Goal: Task Accomplishment & Management: Use online tool/utility

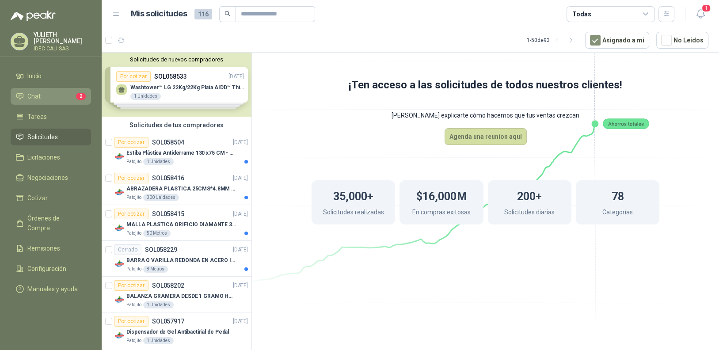
click at [35, 94] on span "Chat" at bounding box center [33, 96] width 13 height 10
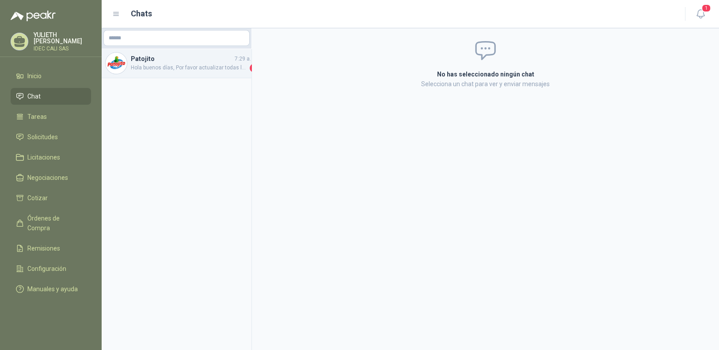
click at [179, 66] on span "Hola buenos días, Por favor actualizar todas las cotizaciones" at bounding box center [189, 68] width 117 height 9
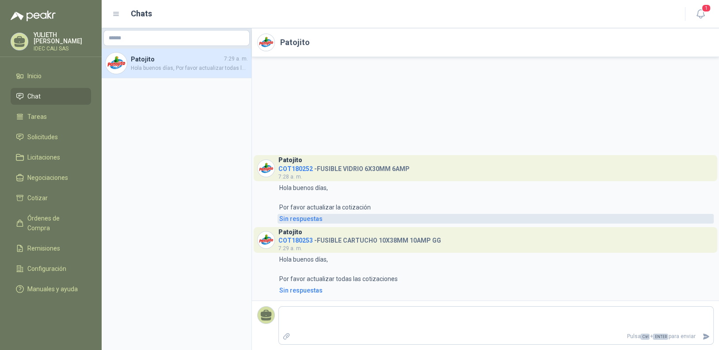
click at [296, 219] on div "Sin respuestas" at bounding box center [300, 219] width 43 height 10
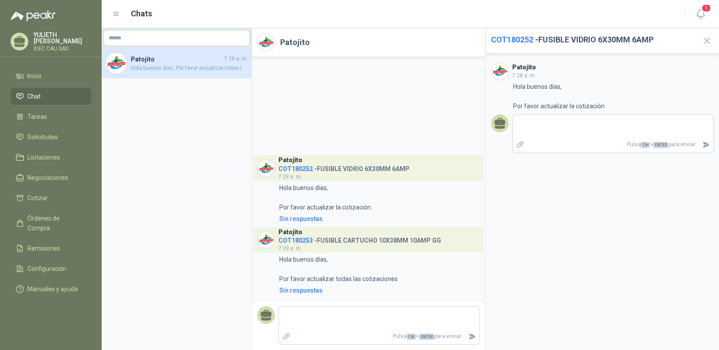
click at [517, 40] on span "COT180252" at bounding box center [512, 39] width 42 height 9
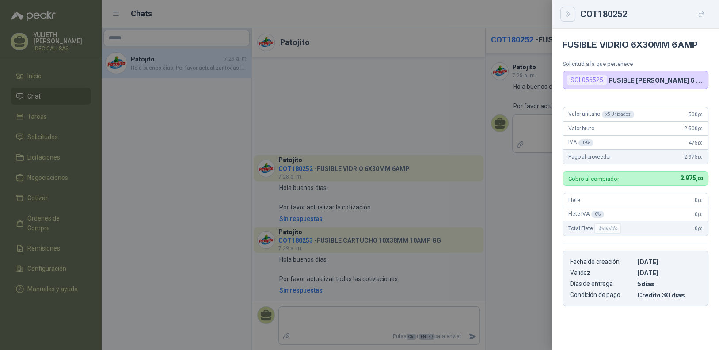
click at [567, 16] on icon "Close" at bounding box center [568, 15] width 8 height 8
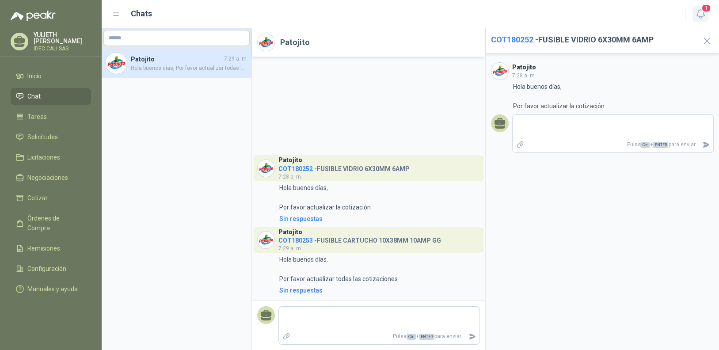
click at [704, 12] on icon "button" at bounding box center [700, 13] width 11 height 11
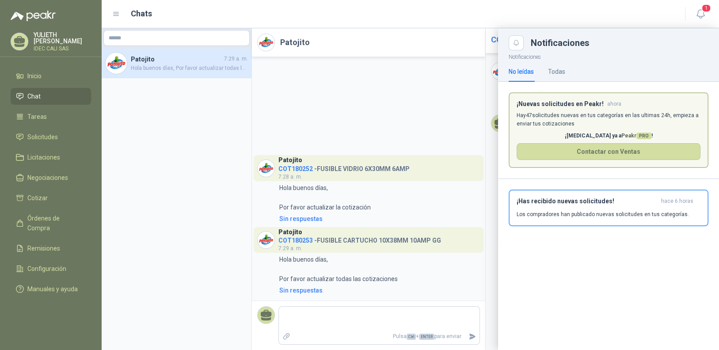
click at [564, 257] on div "Notificaciones No leídas Todas ¡Nuevas solicitudes en Peakr! ahora [PERSON_NAME…" at bounding box center [608, 200] width 221 height 300
drag, startPoint x: 430, startPoint y: 129, endPoint x: 411, endPoint y: 137, distance: 20.8
click at [430, 129] on div at bounding box center [410, 189] width 617 height 322
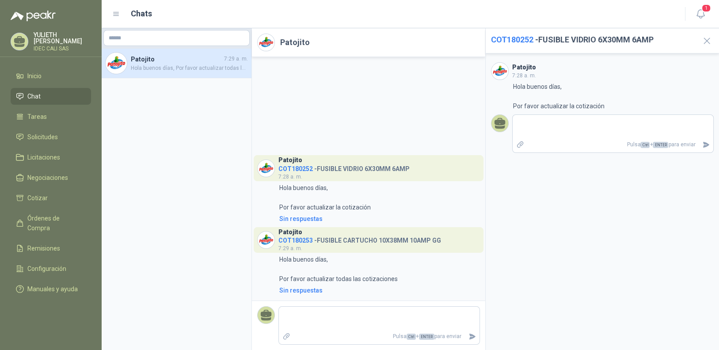
click at [517, 37] on span "COT180252" at bounding box center [512, 39] width 42 height 9
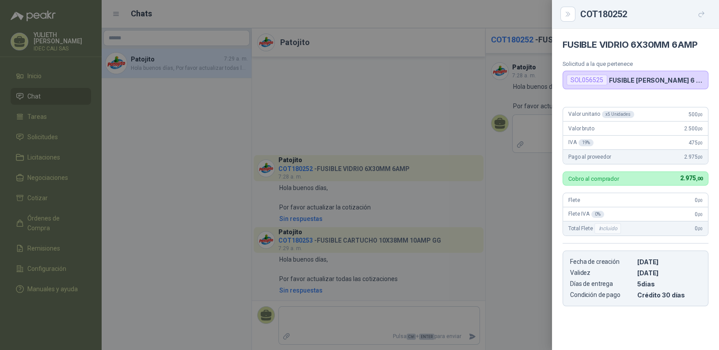
click at [250, 114] on div at bounding box center [359, 175] width 719 height 350
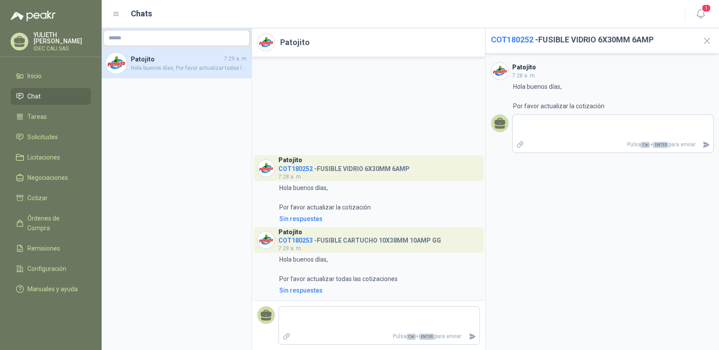
click at [294, 239] on span "COT180253" at bounding box center [295, 240] width 34 height 7
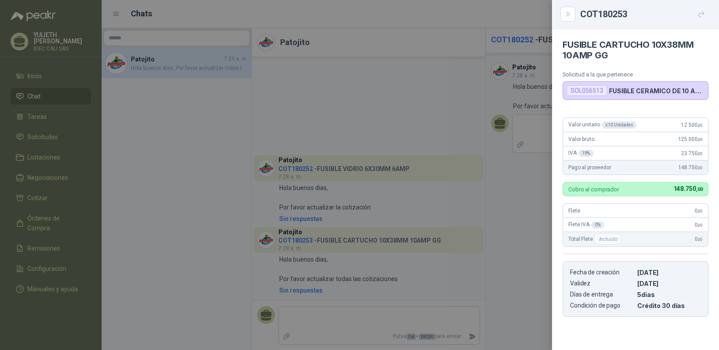
drag, startPoint x: 510, startPoint y: 209, endPoint x: 497, endPoint y: 180, distance: 31.8
click at [510, 209] on div at bounding box center [359, 175] width 719 height 350
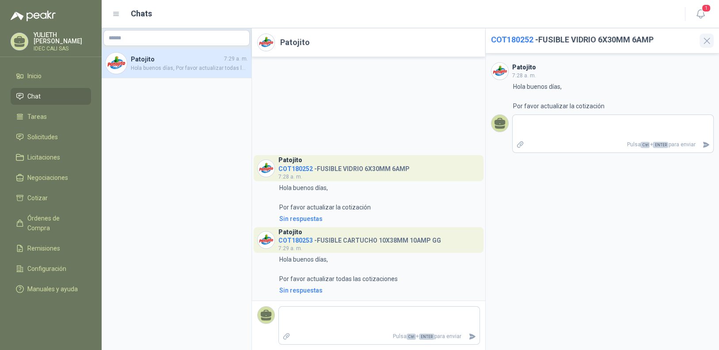
click at [707, 41] on icon "button" at bounding box center [706, 40] width 11 height 11
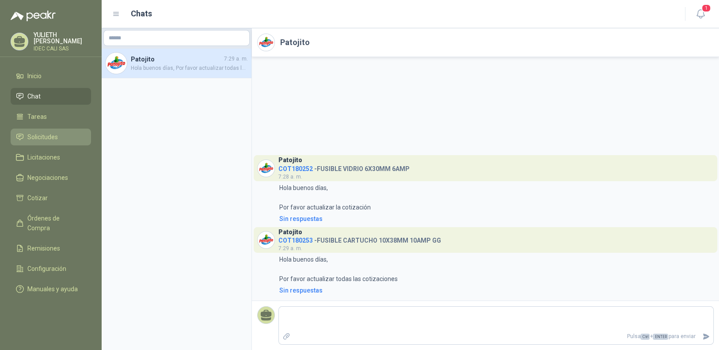
click at [44, 136] on span "Solicitudes" at bounding box center [42, 137] width 30 height 10
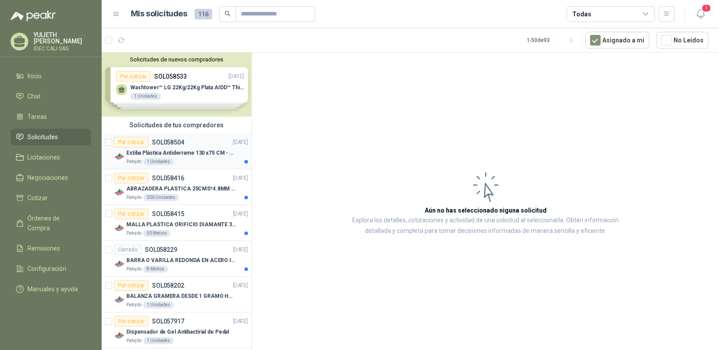
click at [175, 134] on article "Por cotizar SOL058504 [DATE] Estiba Plástica Antiderrame 130 x75 CM - Capacidad…" at bounding box center [177, 151] width 150 height 36
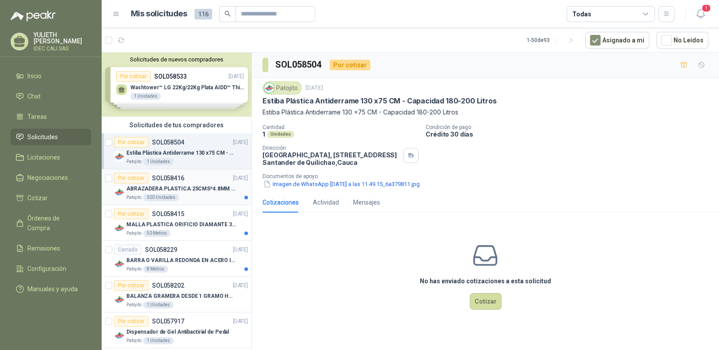
click at [179, 185] on p "ABRAZADERA PLASTICA 25CMS*4.8MM NEGRA" at bounding box center [181, 189] width 110 height 8
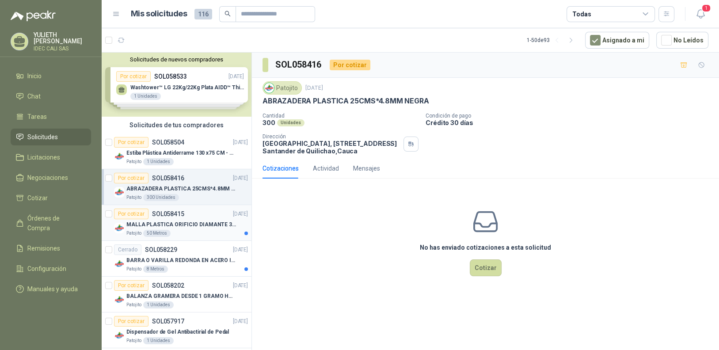
click at [184, 231] on div "Patojito 50 Metros" at bounding box center [187, 233] width 122 height 7
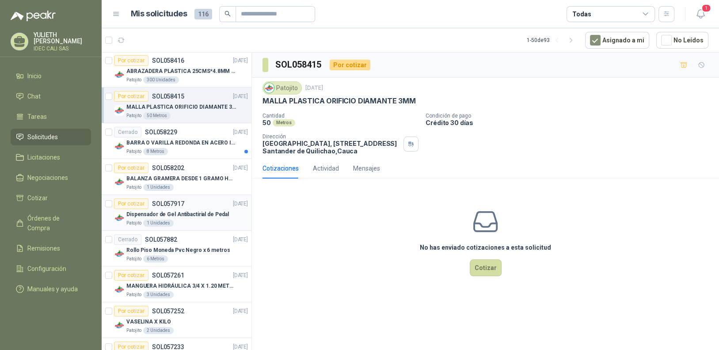
scroll to position [132, 0]
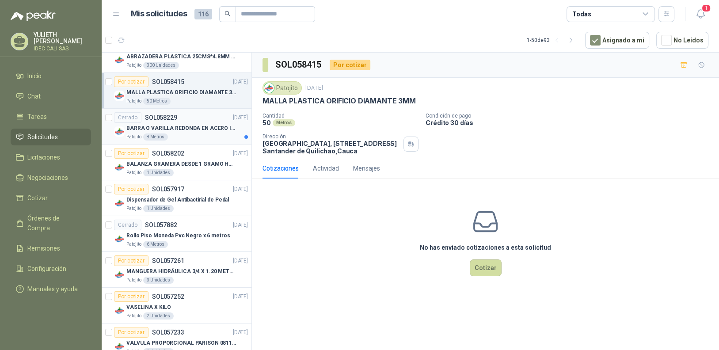
click at [197, 126] on p "BARRA O VARILLA REDONDA EN ACERO INOXIDABLE DE 2" O 50 MM" at bounding box center [181, 128] width 110 height 8
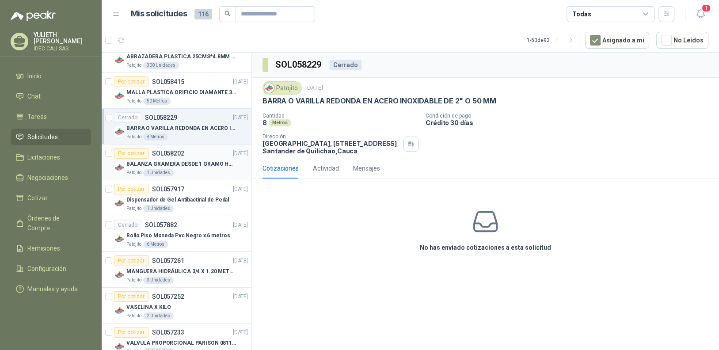
click at [197, 156] on div "Por cotizar SOL058202 [DATE]" at bounding box center [181, 153] width 134 height 11
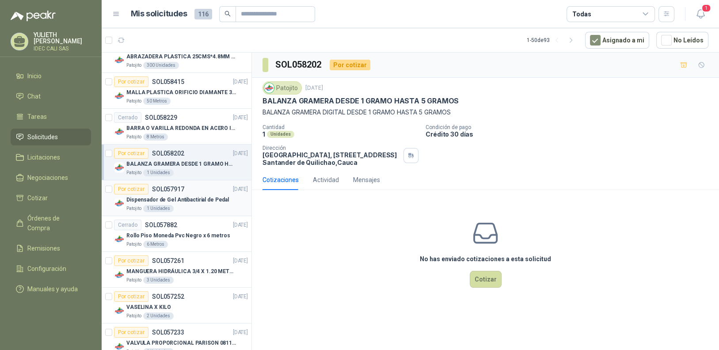
click at [198, 196] on p "Dispensador de Gel Antibactirial de Pedal" at bounding box center [177, 200] width 103 height 8
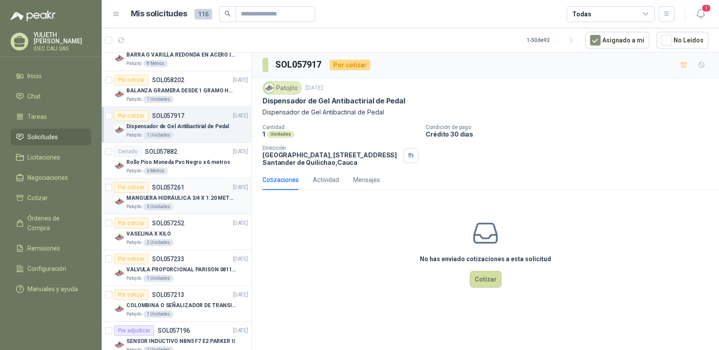
scroll to position [221, 0]
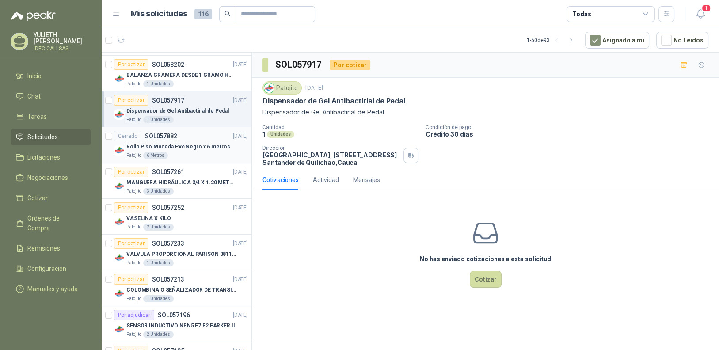
click at [193, 150] on div "Rollo Piso Moneda Pvc Negro x 6 metros" at bounding box center [187, 146] width 122 height 11
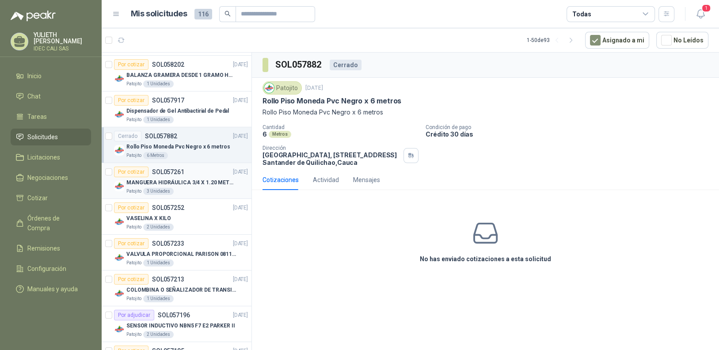
click at [190, 180] on p "MANGUERA HIDRÁULICA 3/4 X 1.20 METROS DE LONGITUD HR-HR-ACOPLADA" at bounding box center [181, 183] width 110 height 8
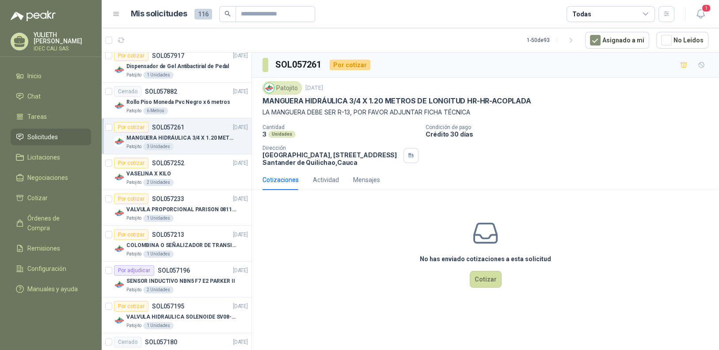
scroll to position [309, 0]
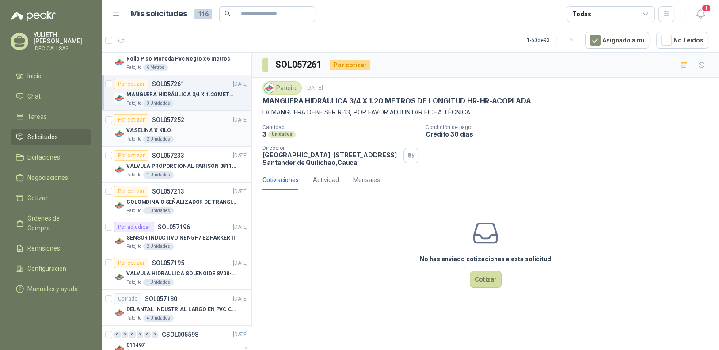
click at [188, 127] on div "VASELINA X KILO" at bounding box center [187, 130] width 122 height 11
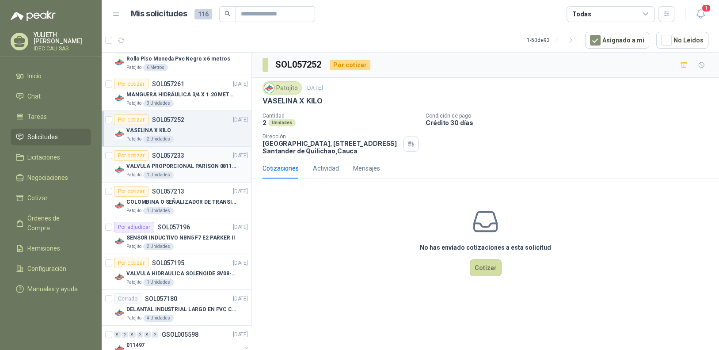
click at [192, 162] on p "VALVULA PROPORCIONAL PARISON 0811404612 / 4WRPEH6C4 REXROTH" at bounding box center [181, 166] width 110 height 8
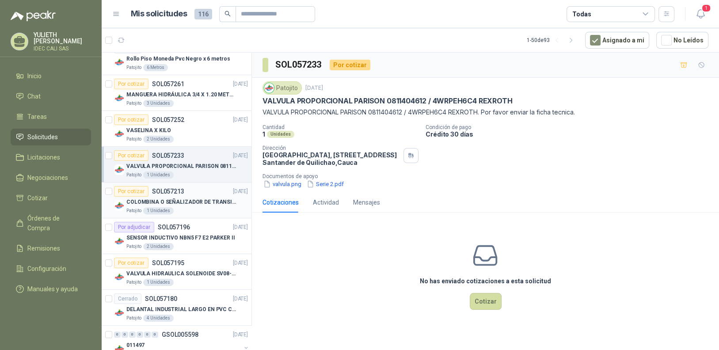
click at [194, 200] on p "COLOMBINA O SEÑALIZADOR DE TRANSITO" at bounding box center [181, 202] width 110 height 8
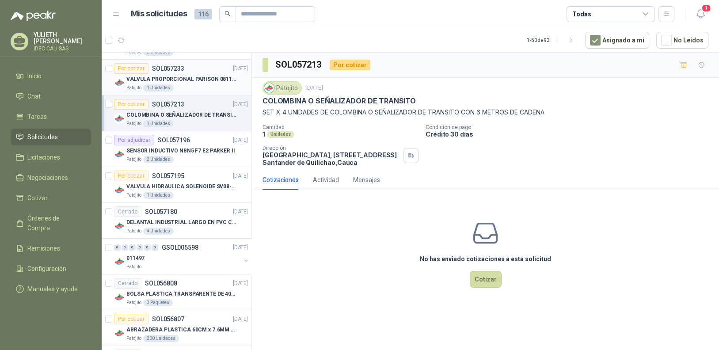
scroll to position [441, 0]
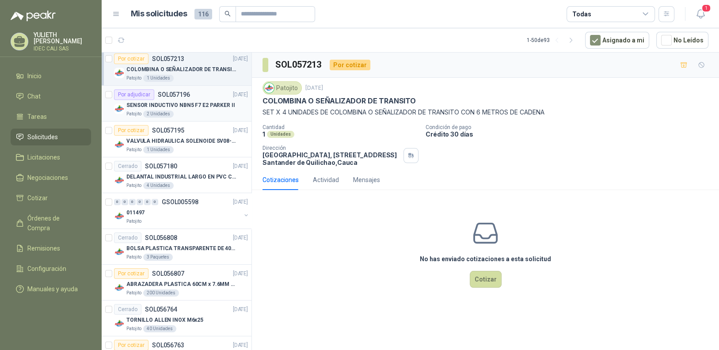
click at [202, 115] on div "Patojito 2 Unidades" at bounding box center [187, 113] width 122 height 7
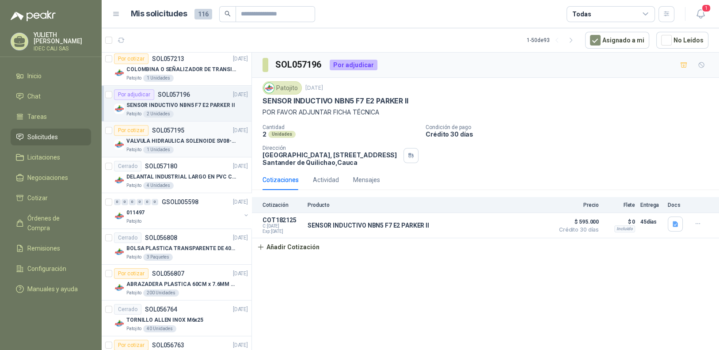
click at [176, 137] on p "VALVULA HIDRAULICA SOLENOIDE SV08-20 REF : SV08-3B-N-24DC-DG NORMALMENTE CERRADA" at bounding box center [181, 141] width 110 height 8
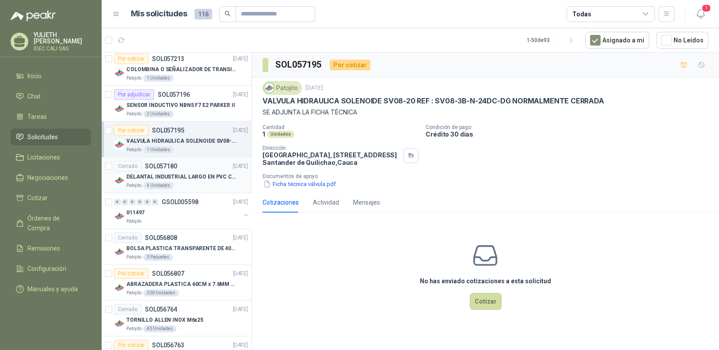
click at [181, 176] on p "DELANTAL INDUSTRIAL LARGO EN PVC COLOR AMARILLO" at bounding box center [181, 177] width 110 height 8
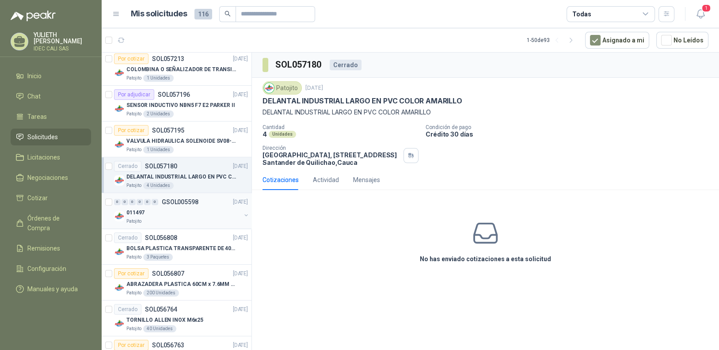
click at [192, 213] on div "011497" at bounding box center [183, 212] width 114 height 11
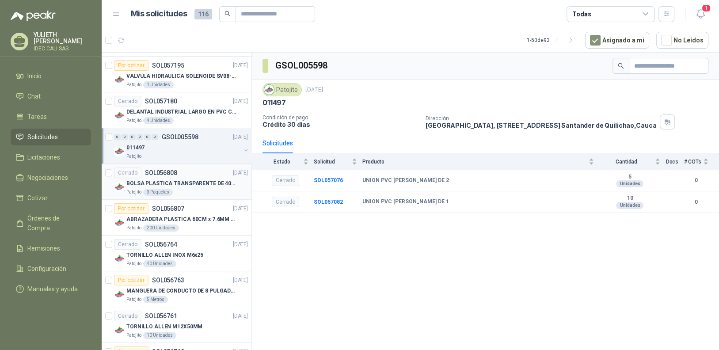
scroll to position [574, 0]
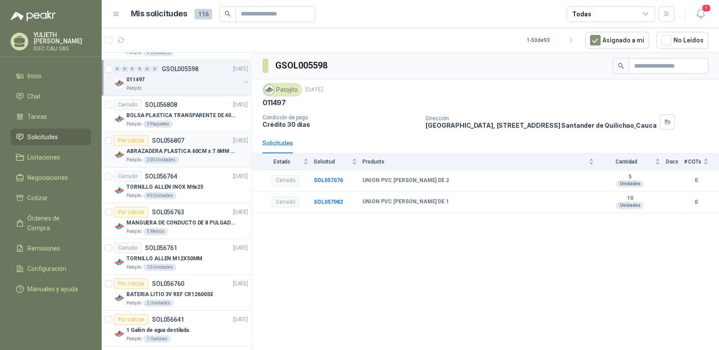
click at [188, 143] on div "Por cotizar SOL056807 [DATE]" at bounding box center [181, 140] width 134 height 11
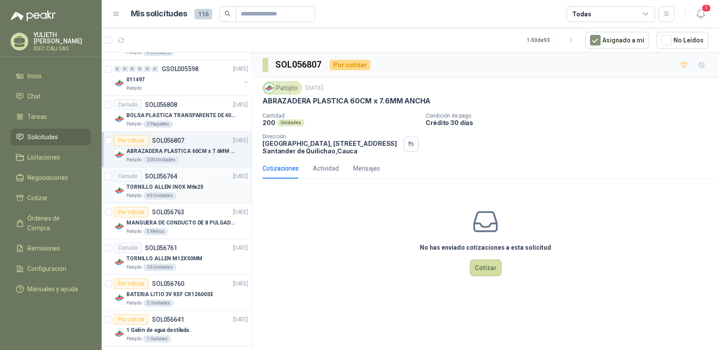
click at [197, 177] on div "Cerrado SOL056764 [DATE]" at bounding box center [181, 176] width 134 height 11
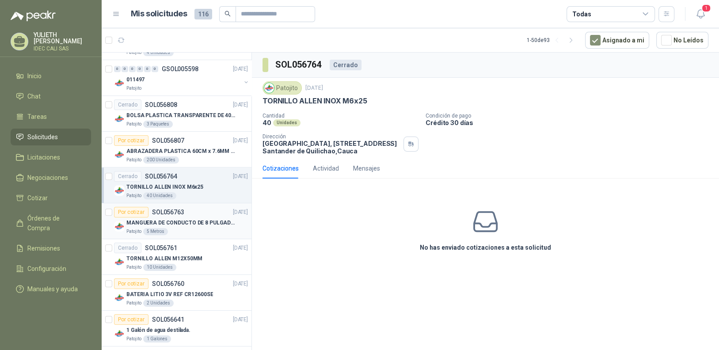
click at [202, 224] on p "MANGUERA DE CONDUCTO DE 8 PULGADAS DE ALAMBRE DE ACERO PU" at bounding box center [181, 223] width 110 height 8
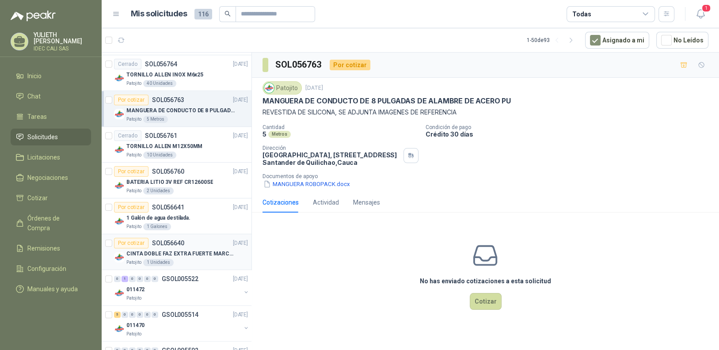
scroll to position [707, 0]
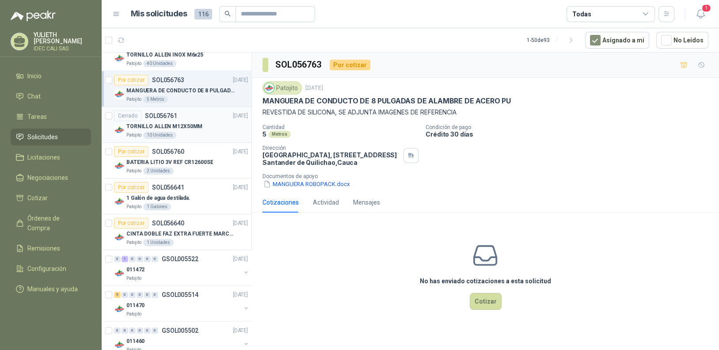
click at [199, 128] on div "TORNILLO ALLEN M12X50MM" at bounding box center [187, 126] width 122 height 11
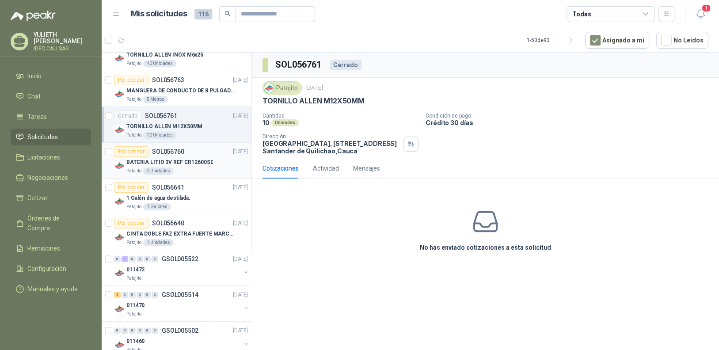
click at [199, 159] on p "BATERIA LITIO 3V REF CR12600SE" at bounding box center [169, 162] width 87 height 8
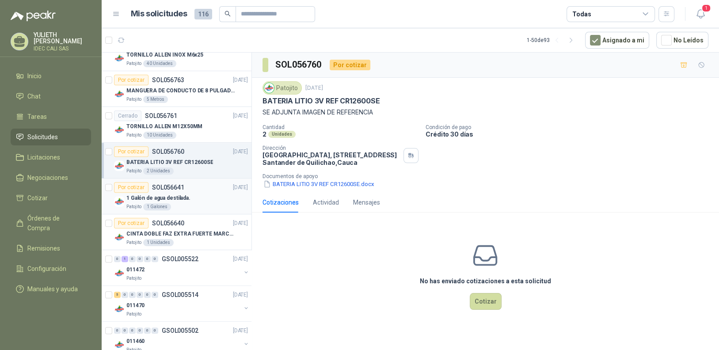
click at [202, 193] on div "1 Galón de agua destilada." at bounding box center [187, 198] width 122 height 11
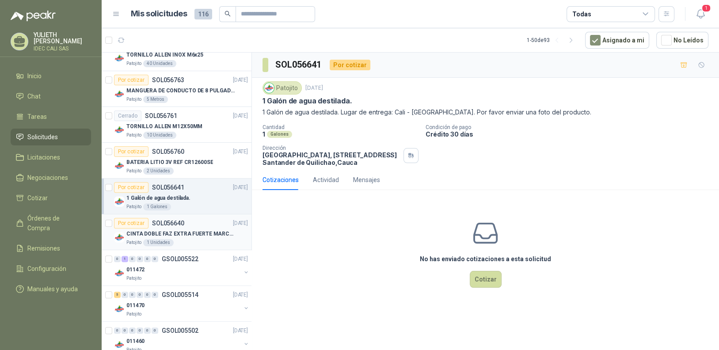
click at [198, 224] on div "Por cotizar SOL056640 [DATE]" at bounding box center [181, 223] width 134 height 11
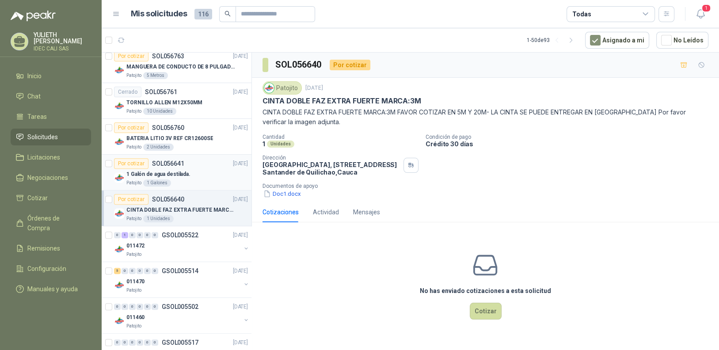
scroll to position [751, 0]
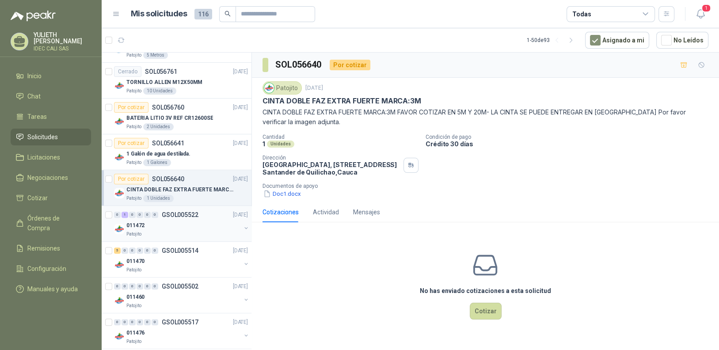
click at [197, 214] on p "GSOL005522" at bounding box center [180, 215] width 37 height 6
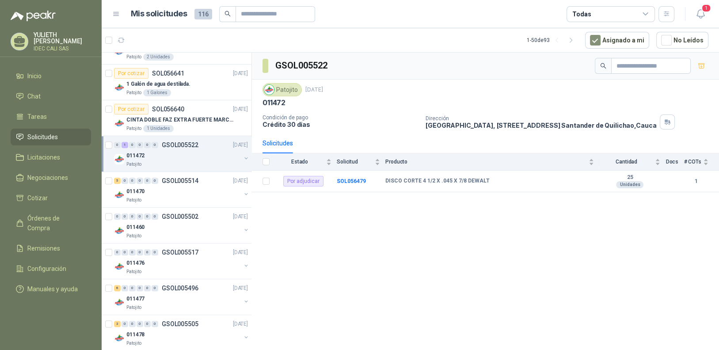
scroll to position [840, 0]
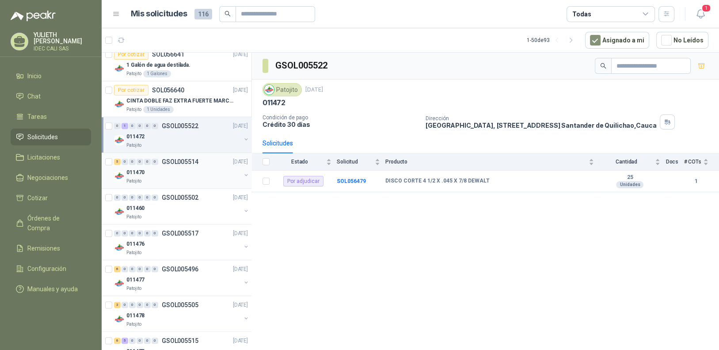
click at [181, 168] on div "011470" at bounding box center [183, 172] width 114 height 11
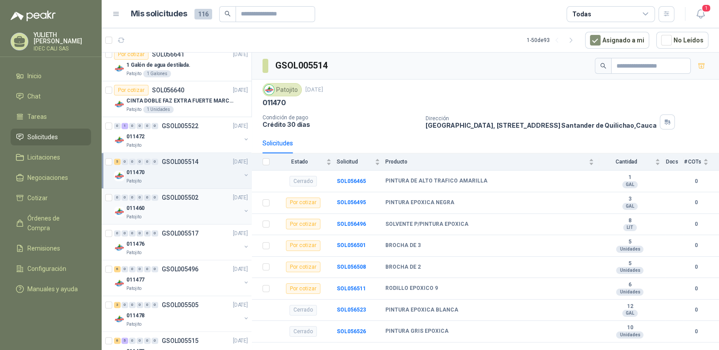
click at [189, 198] on div "0 0 0 0 0 0 GSOL005502 [DATE]" at bounding box center [182, 197] width 136 height 11
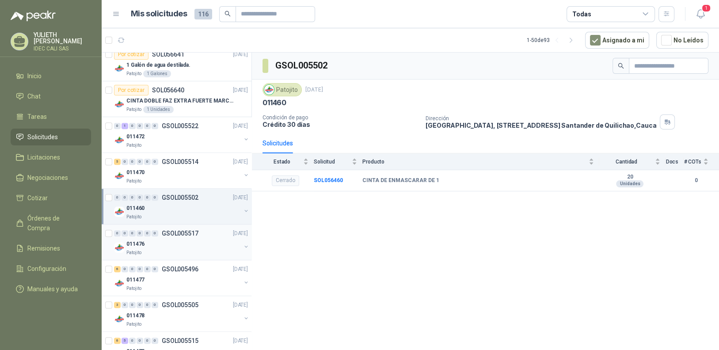
click at [189, 231] on p "GSOL005517" at bounding box center [180, 233] width 37 height 6
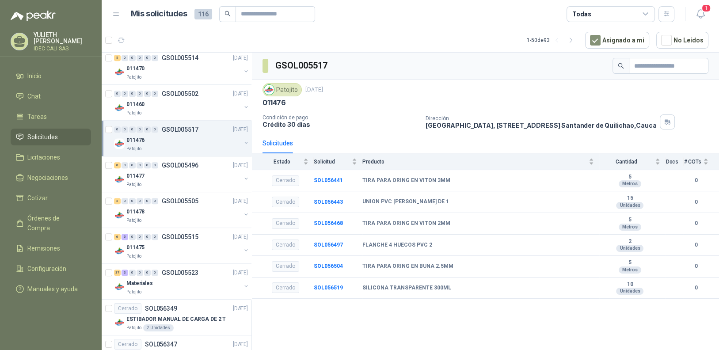
scroll to position [972, 0]
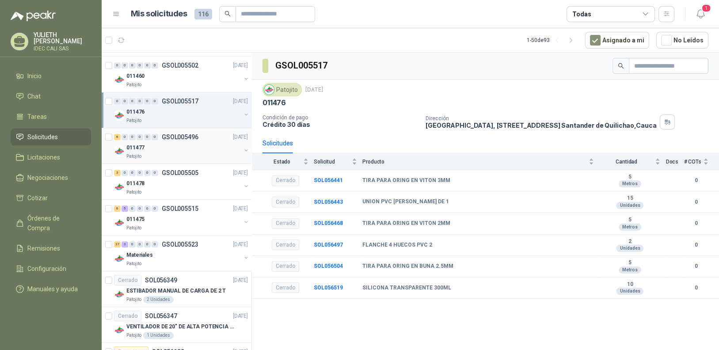
click at [174, 142] on div "011477" at bounding box center [183, 147] width 114 height 11
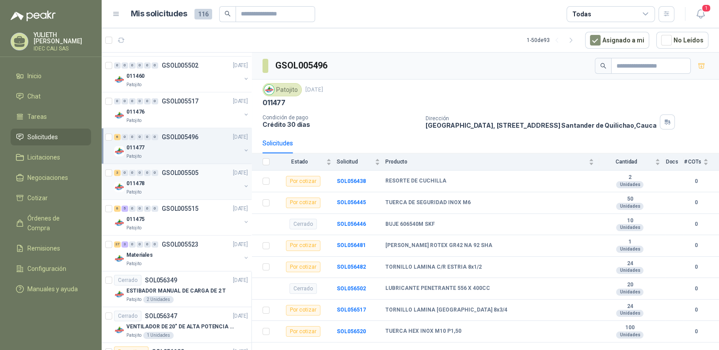
click at [184, 180] on div "011478" at bounding box center [183, 183] width 114 height 11
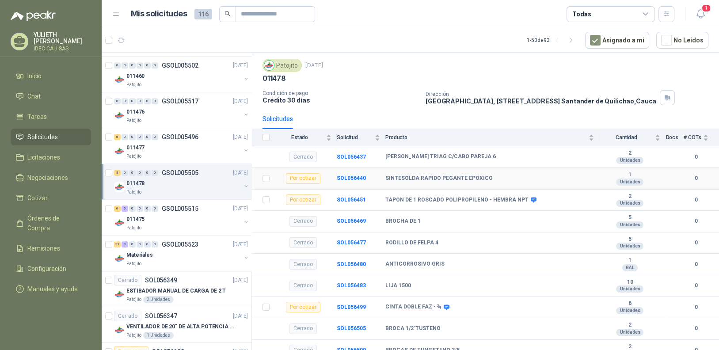
scroll to position [53, 0]
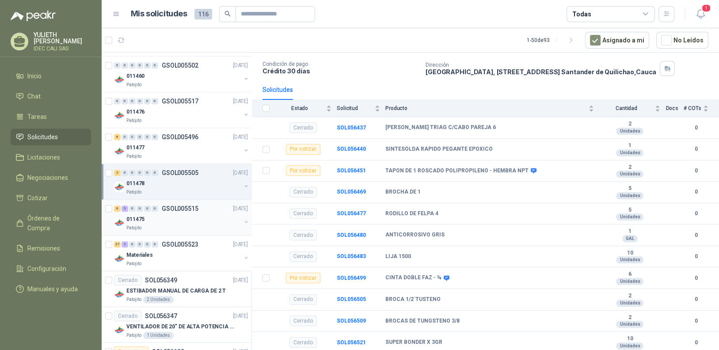
click at [156, 215] on div "011475" at bounding box center [183, 219] width 114 height 11
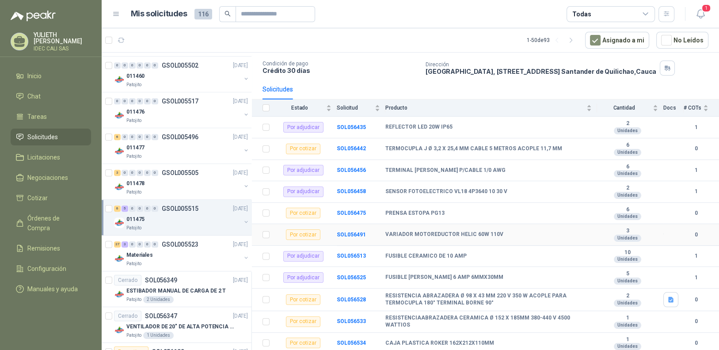
scroll to position [54, 0]
drag, startPoint x: 555, startPoint y: 145, endPoint x: 385, endPoint y: 148, distance: 170.2
click at [385, 148] on div "TERMOCUPLA J Ø 3,2 X 25,4 MM CABLE 5 METROS ACOPLE 11,7 MM" at bounding box center [488, 148] width 206 height 7
copy b "TERMOCUPLA J Ø 3,2 X 25,4 MM CABLE 5 METROS ACOPLE 11,7 MM"
click at [298, 298] on div "Por cotizar" at bounding box center [303, 299] width 34 height 11
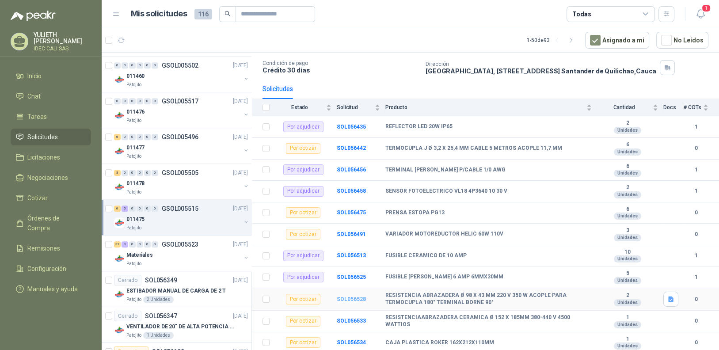
click at [354, 300] on b "SOL056528" at bounding box center [351, 299] width 29 height 6
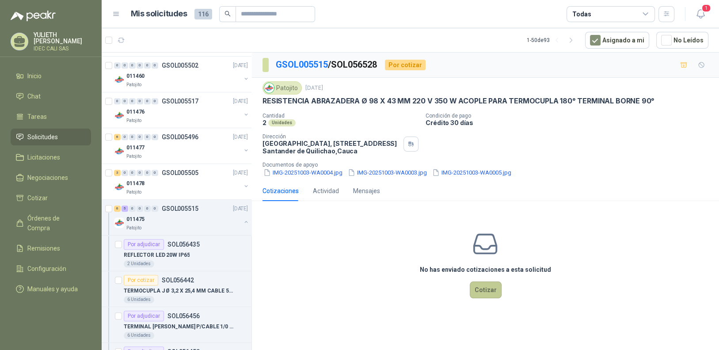
click at [492, 293] on button "Cotizar" at bounding box center [486, 289] width 32 height 17
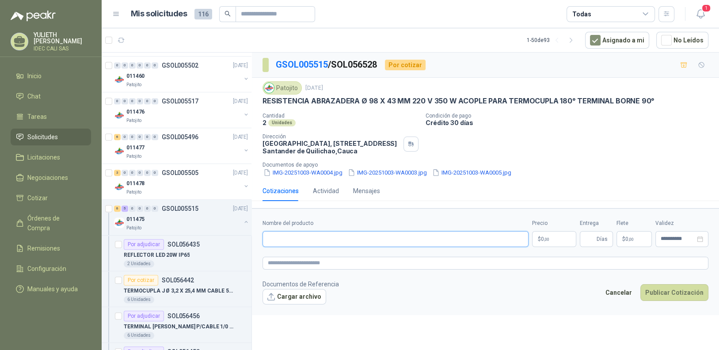
click at [399, 241] on input "Nombre del producto" at bounding box center [395, 239] width 266 height 16
paste input "**********"
click at [267, 235] on input "**********" at bounding box center [395, 239] width 266 height 16
click at [317, 241] on input "**********" at bounding box center [395, 239] width 266 height 16
click at [318, 243] on input "**********" at bounding box center [395, 239] width 266 height 16
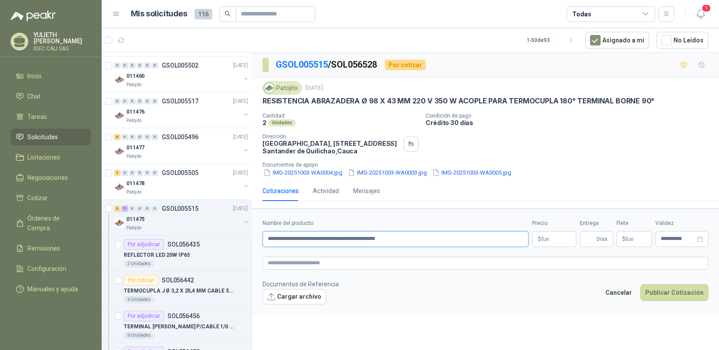
click at [322, 239] on input "**********" at bounding box center [395, 239] width 266 height 16
click at [324, 239] on input "**********" at bounding box center [395, 239] width 266 height 16
drag, startPoint x: 377, startPoint y: 238, endPoint x: 335, endPoint y: 237, distance: 41.1
click at [335, 237] on input "**********" at bounding box center [395, 239] width 266 height 16
click at [389, 242] on input "**********" at bounding box center [395, 239] width 266 height 16
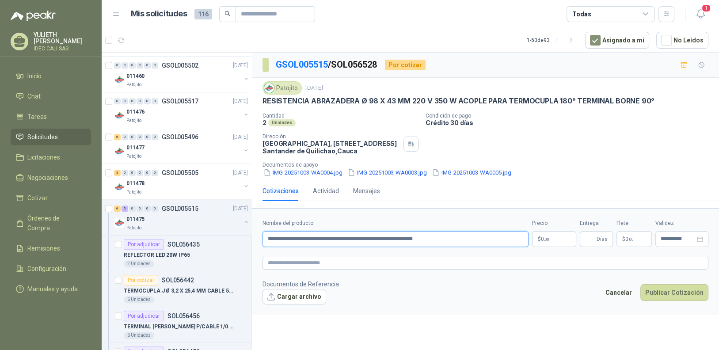
type input "**********"
click at [553, 239] on p "$ 0 ,00" at bounding box center [554, 239] width 44 height 16
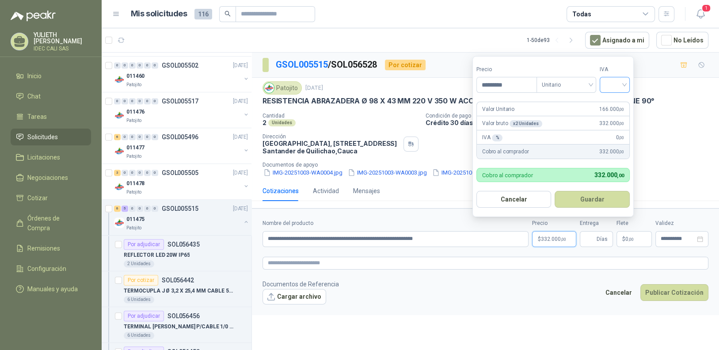
type input "*********"
click at [620, 86] on input "search" at bounding box center [614, 83] width 19 height 13
click at [618, 103] on div "19%" at bounding box center [616, 104] width 16 height 10
click at [597, 202] on button "Guardar" at bounding box center [594, 199] width 76 height 17
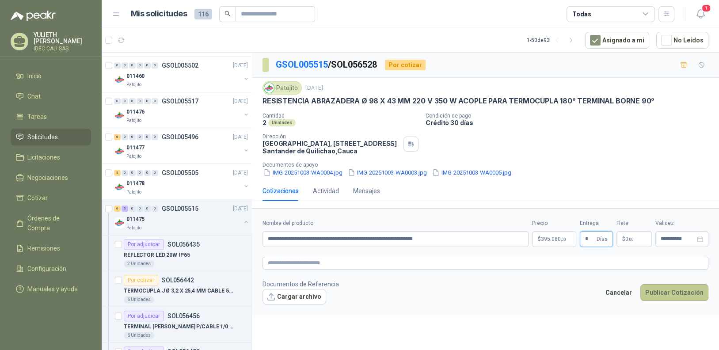
type input "*"
click at [675, 293] on button "Publicar Cotización" at bounding box center [674, 292] width 68 height 17
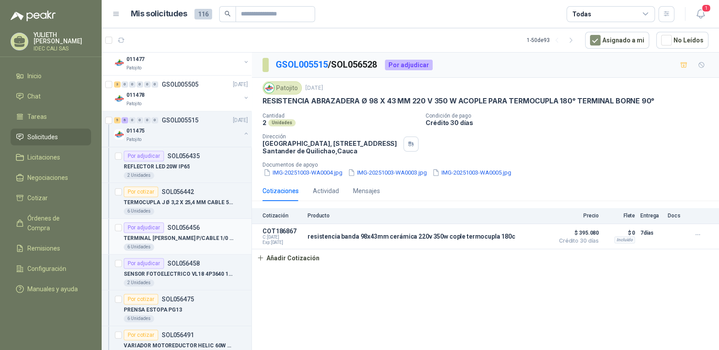
scroll to position [1105, 0]
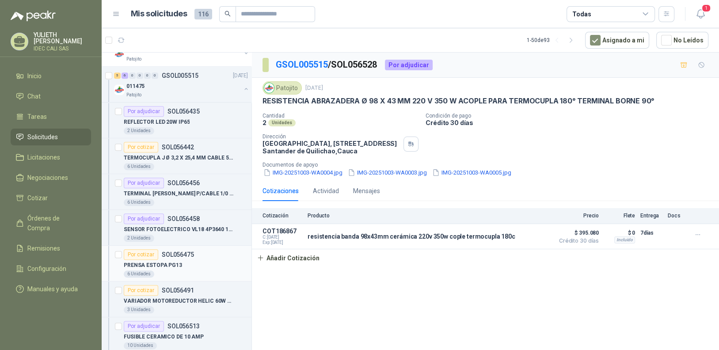
click at [198, 260] on div "PRENSA ESTOPA PG13" at bounding box center [186, 265] width 124 height 11
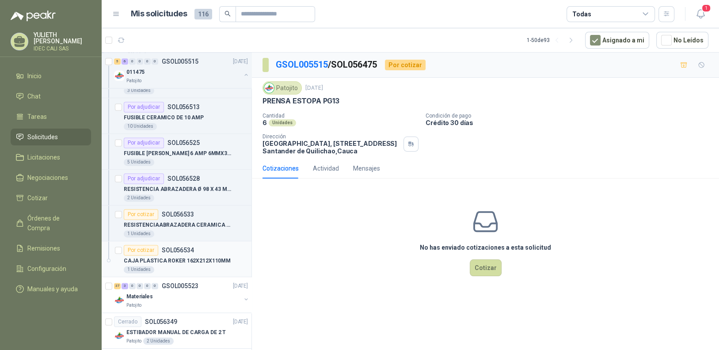
scroll to position [1325, 0]
click at [194, 224] on div "RESISTENCIAABRAZADERA CERAMICA Ø 152 X 185MM 380-440 V 4500 WATTIOS" at bounding box center [186, 223] width 124 height 11
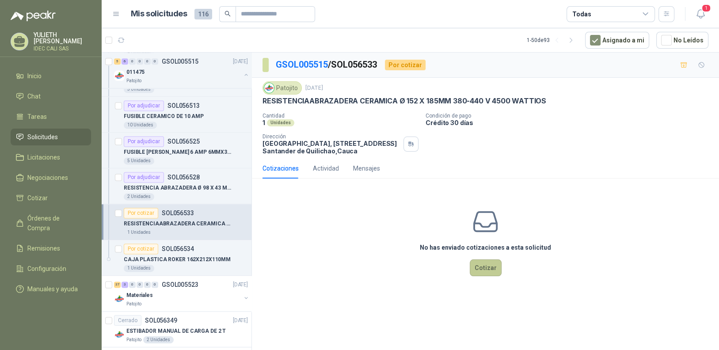
click at [488, 268] on button "Cotizar" at bounding box center [486, 267] width 32 height 17
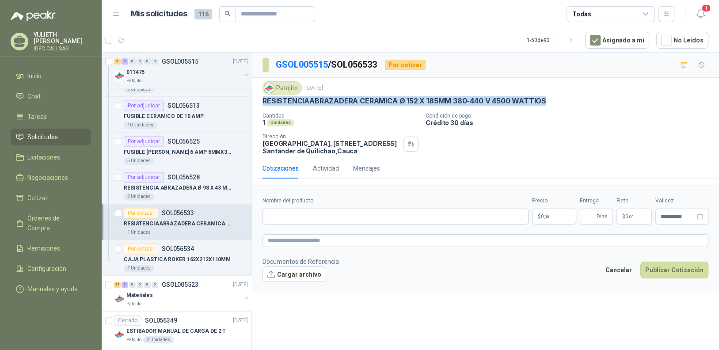
drag, startPoint x: 545, startPoint y: 100, endPoint x: 265, endPoint y: 102, distance: 280.2
click at [262, 102] on div "RESISTENCIAABRAZADERA CERAMICA Ø 152 X 185MM 380-440 V 4500 WATTIOS" at bounding box center [485, 100] width 446 height 9
copy p "RESISTENCIAABRAZADERA CERAMICA Ø 152 X 185MM 380-440 V 4500 WATTIOS"
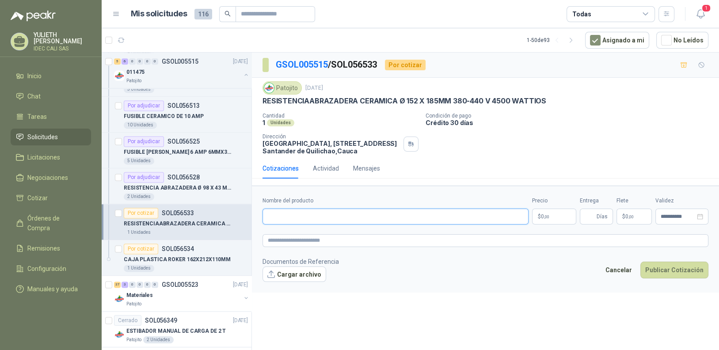
click at [291, 211] on input "Nombre del producto" at bounding box center [395, 217] width 266 height 16
paste input "**********"
click at [382, 216] on input "**********" at bounding box center [395, 217] width 266 height 16
click at [378, 217] on input "**********" at bounding box center [395, 217] width 266 height 16
type input "**********"
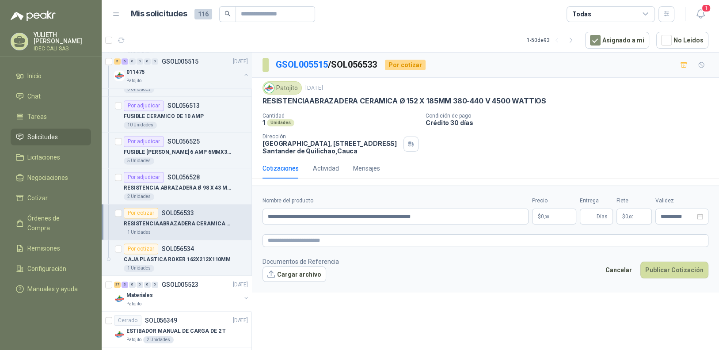
click at [555, 219] on p "$ 0 ,00" at bounding box center [554, 217] width 44 height 16
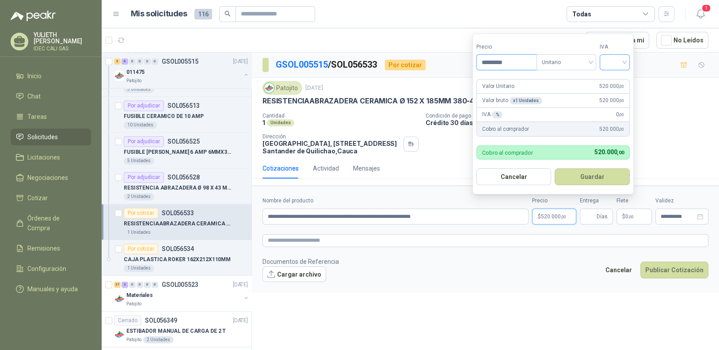
type input "*********"
click at [621, 61] on input "search" at bounding box center [614, 61] width 19 height 13
click at [613, 82] on div "19%" at bounding box center [616, 81] width 16 height 10
click at [587, 178] on button "Guardar" at bounding box center [594, 176] width 76 height 17
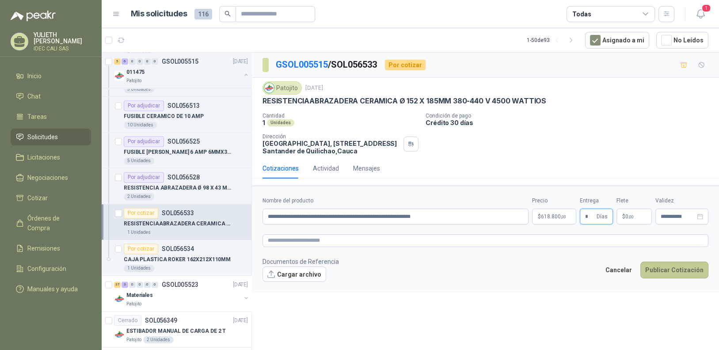
type input "*"
click at [677, 270] on button "Publicar Cotización" at bounding box center [674, 270] width 68 height 17
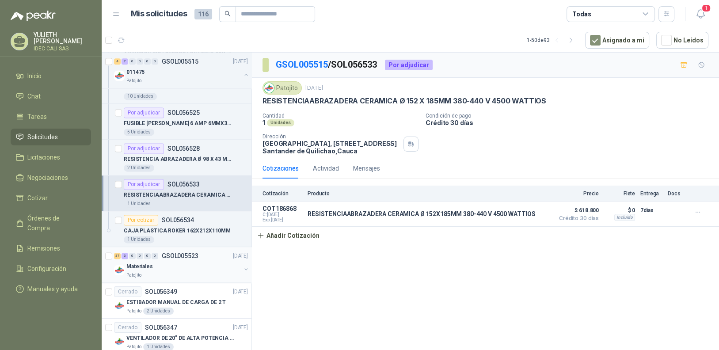
scroll to position [1370, 0]
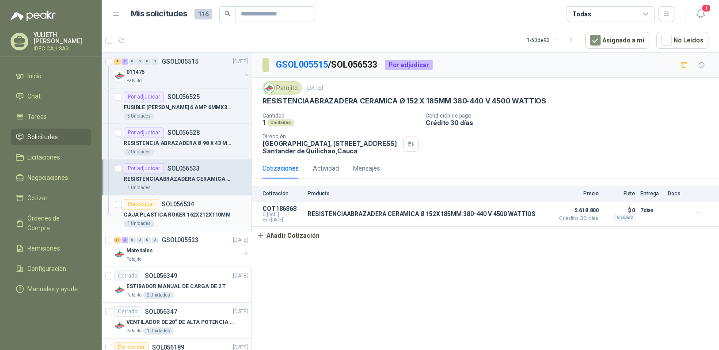
click at [195, 215] on div "CAJA PLASTICA ROKER 162X212X110MM" at bounding box center [186, 214] width 124 height 11
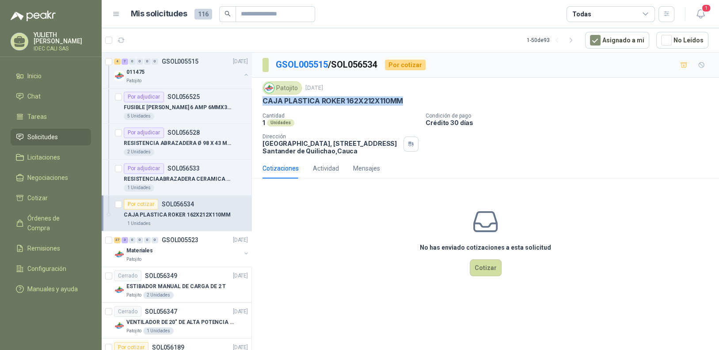
drag, startPoint x: 404, startPoint y: 98, endPoint x: 263, endPoint y: 102, distance: 141.5
click at [263, 102] on div "CAJA PLASTICA ROKER 162X212X110MM" at bounding box center [485, 100] width 446 height 9
copy p "CAJA PLASTICA ROKER 162X212X110MM"
